Goal: Task Accomplishment & Management: Manage account settings

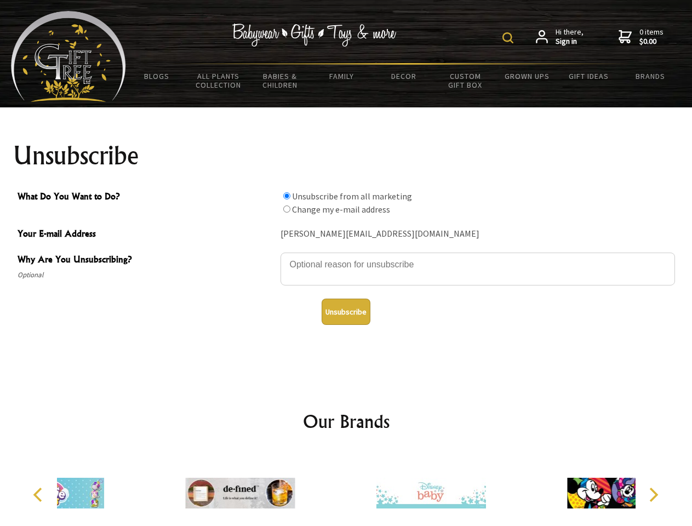
click at [509, 38] on img at bounding box center [507, 37] width 11 height 11
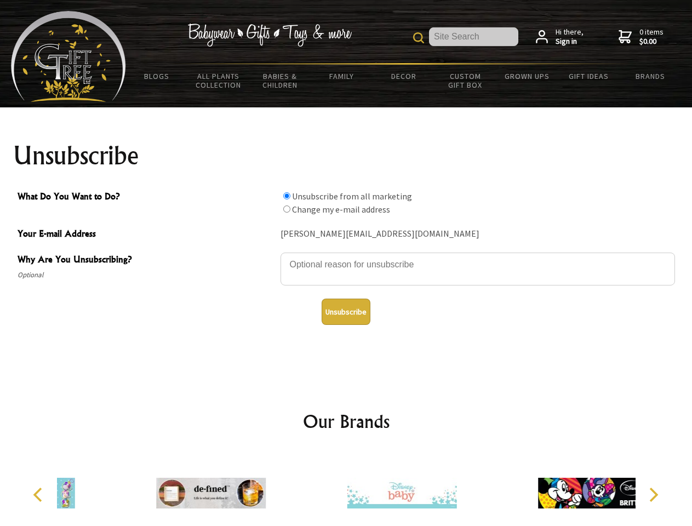
click at [346, 256] on textarea "Why Are You Unsubscribing?" at bounding box center [477, 268] width 394 height 33
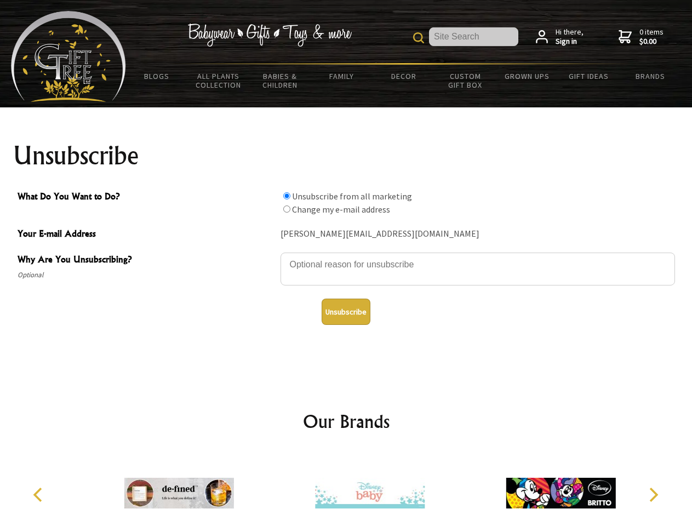
click at [286, 195] on input "What Do You Want to Do?" at bounding box center [286, 195] width 7 height 7
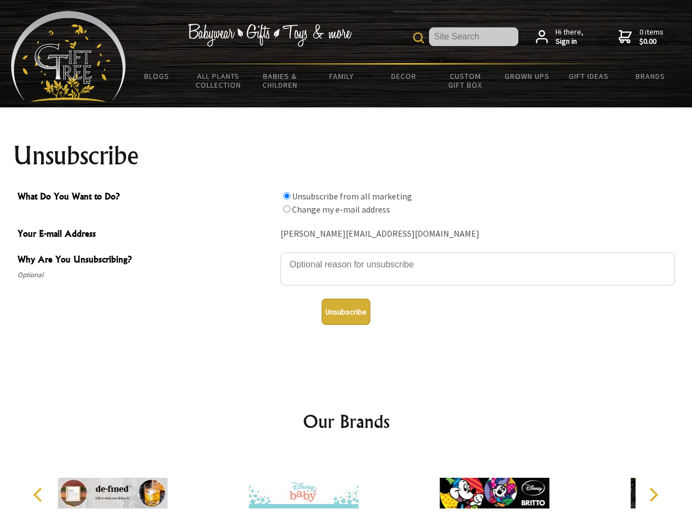
click at [286, 209] on input "What Do You Want to Do?" at bounding box center [286, 208] width 7 height 7
radio input "true"
click at [346, 312] on button "Unsubscribe" at bounding box center [345, 311] width 49 height 26
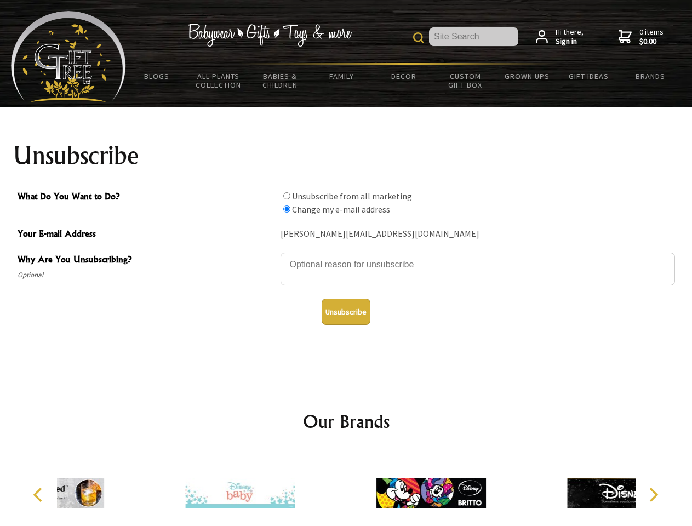
click at [346, 488] on div at bounding box center [431, 494] width 191 height 85
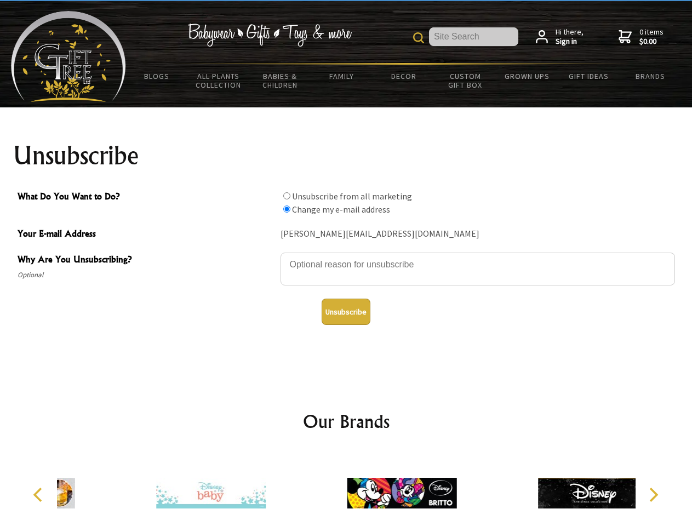
click at [39, 494] on icon "Previous" at bounding box center [39, 494] width 14 height 14
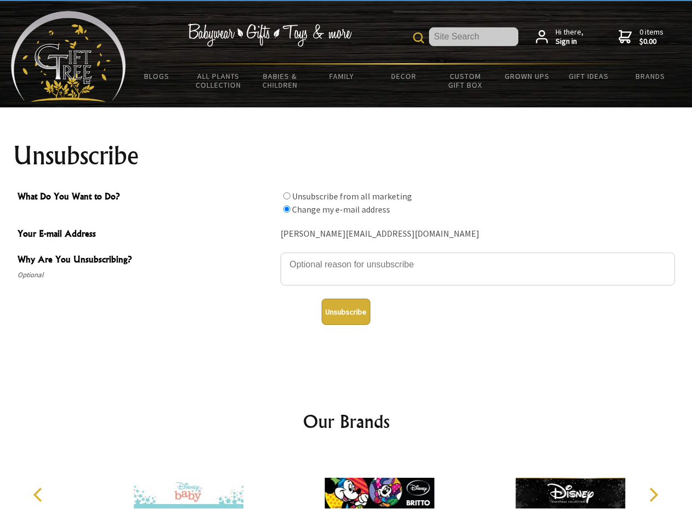
click at [653, 494] on icon "Next" at bounding box center [652, 494] width 14 height 14
